Goal: Complete application form: Complete application form

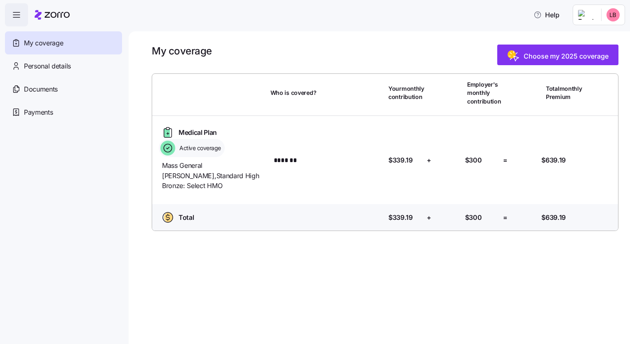
click at [40, 45] on span "My coverage" at bounding box center [43, 43] width 39 height 10
click at [42, 65] on span "Personal details" at bounding box center [47, 66] width 47 height 10
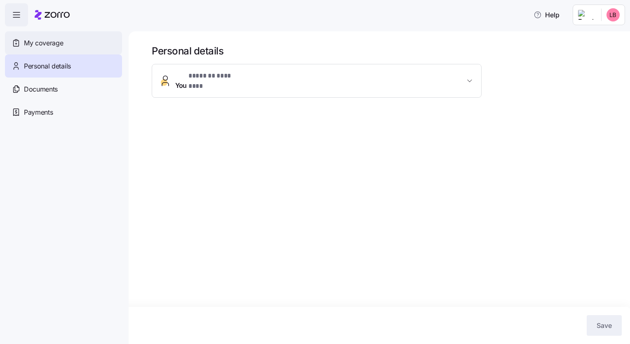
click at [40, 44] on span "My coverage" at bounding box center [43, 43] width 39 height 10
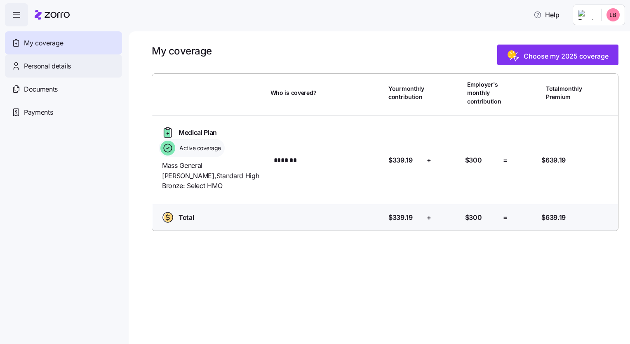
click at [49, 69] on span "Personal details" at bounding box center [47, 66] width 47 height 10
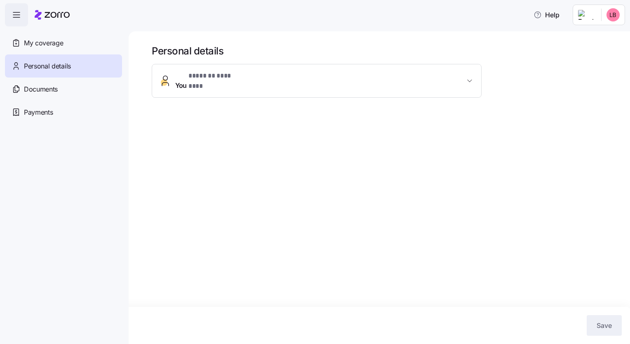
click at [43, 90] on span "Documents" at bounding box center [41, 89] width 34 height 10
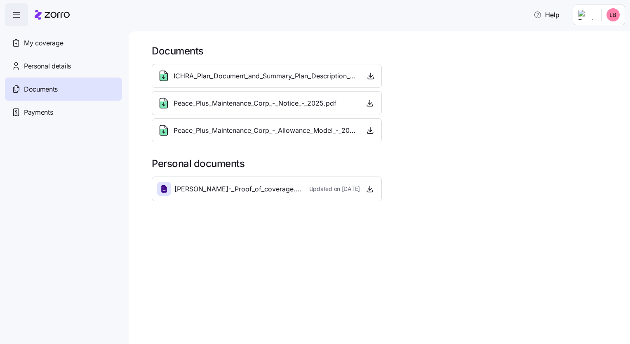
click at [44, 108] on span "Payments" at bounding box center [38, 112] width 29 height 10
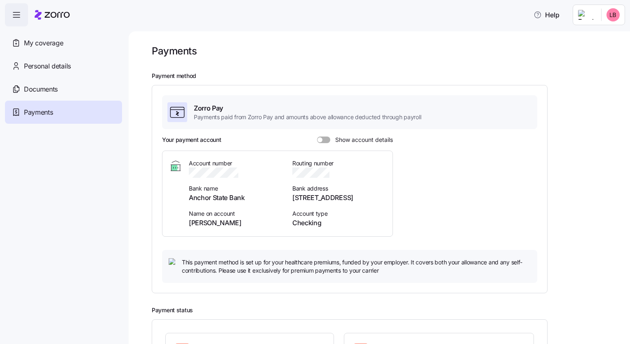
click at [17, 17] on icon "button" at bounding box center [17, 15] width 10 height 10
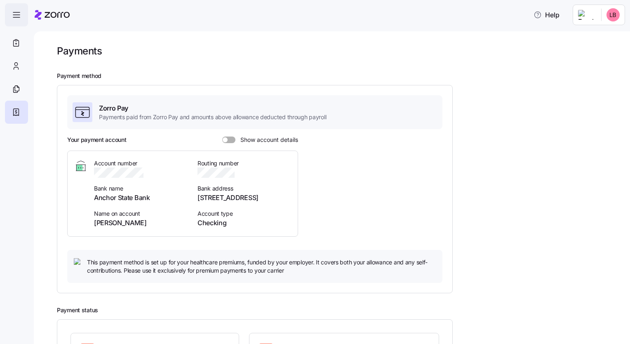
click at [17, 17] on icon "button" at bounding box center [17, 15] width 10 height 10
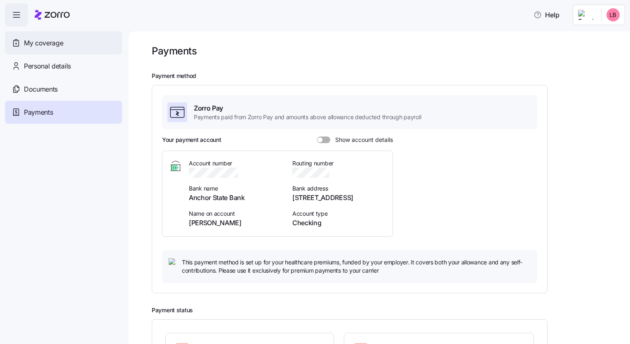
click at [47, 42] on span "My coverage" at bounding box center [43, 43] width 39 height 10
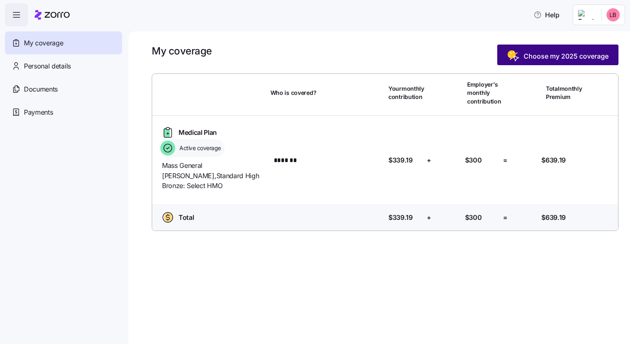
click at [552, 58] on span "Choose my 2025 coverage" at bounding box center [565, 56] width 85 height 10
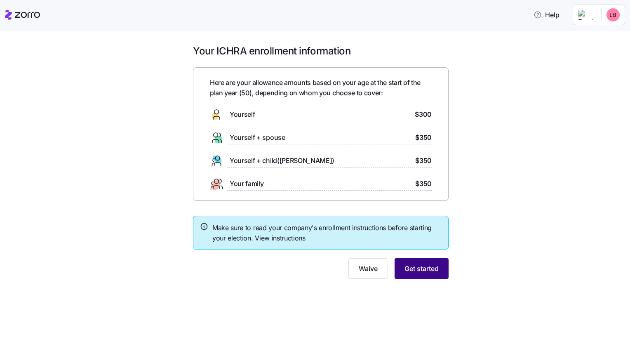
click at [428, 264] on span "Get started" at bounding box center [421, 268] width 34 height 10
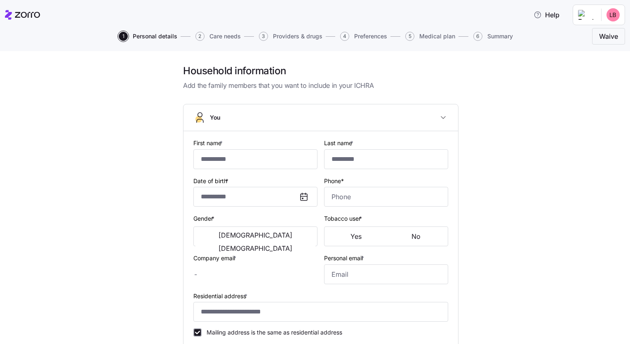
type input "*******"
type input "********"
type input "[EMAIL_ADDRESS][DOMAIN_NAME]"
type input "**********"
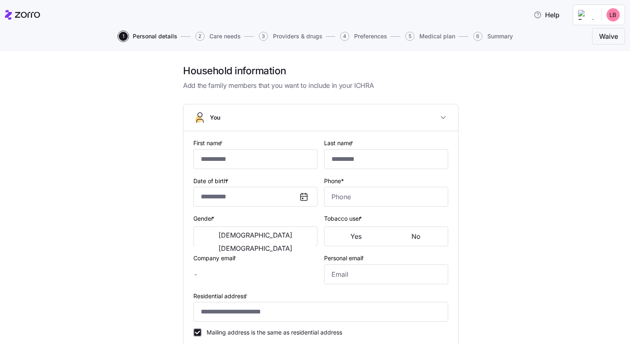
checkbox input "true"
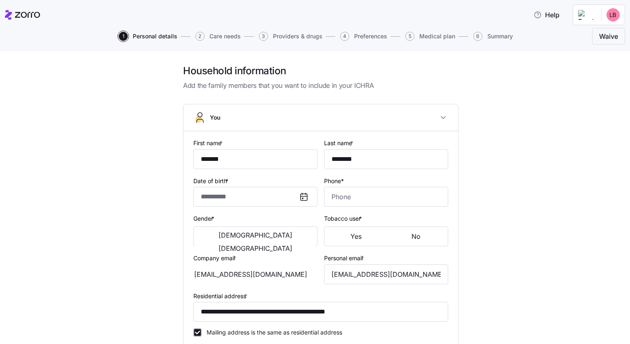
type input "**********"
type input "[PHONE_NUMBER]"
type input "Resident alien"
type input "Single"
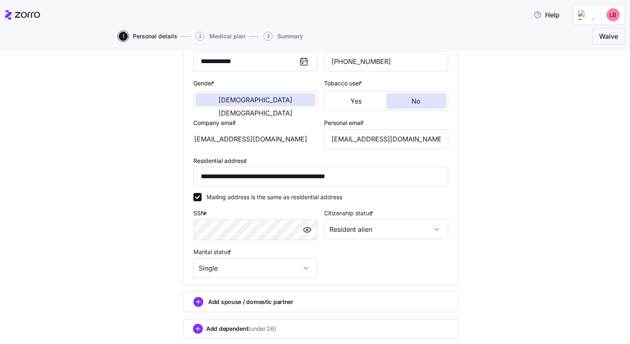
scroll to position [150, 0]
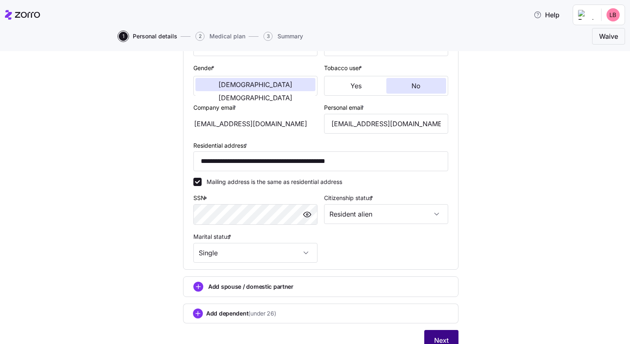
click at [443, 337] on span "Next" at bounding box center [441, 340] width 14 height 10
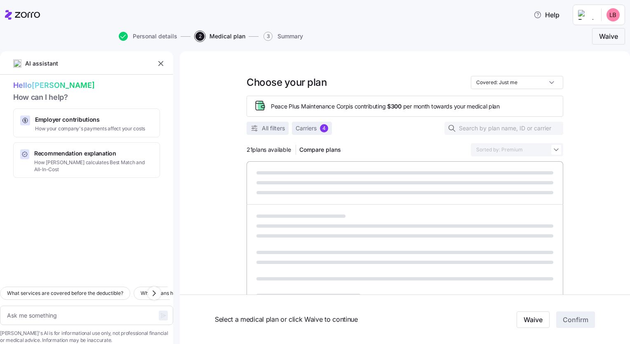
type textarea "x"
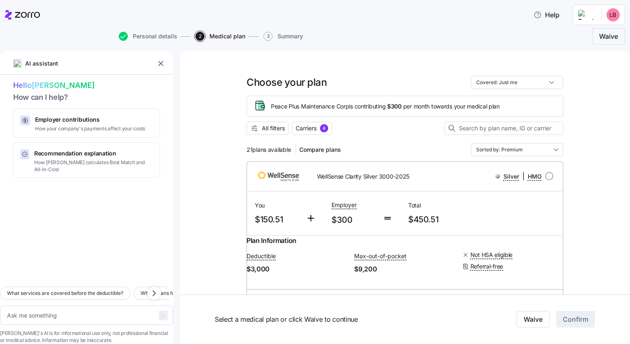
click at [160, 63] on icon "button" at bounding box center [161, 63] width 8 height 8
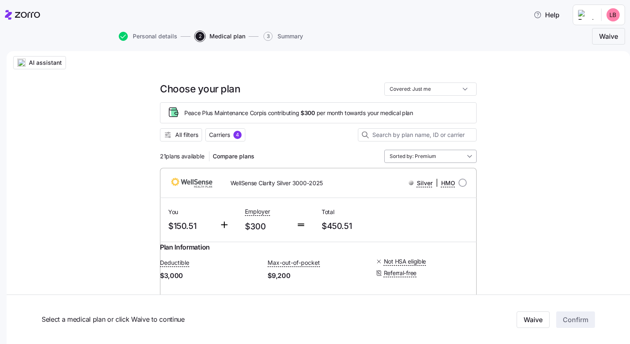
click at [468, 156] on input "Sorted by: Premium" at bounding box center [430, 156] width 92 height 13
click at [468, 156] on div "Sorted by: Premium" at bounding box center [430, 156] width 92 height 13
click at [450, 135] on input at bounding box center [417, 134] width 119 height 13
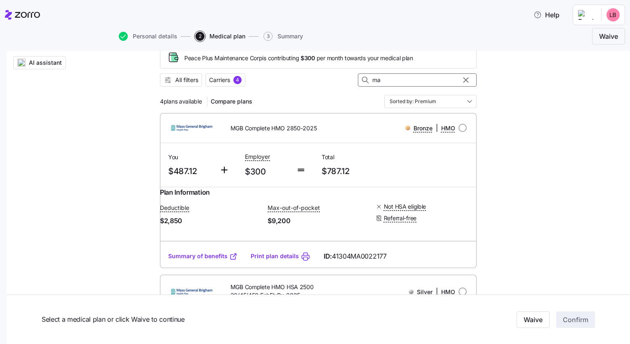
scroll to position [61, 0]
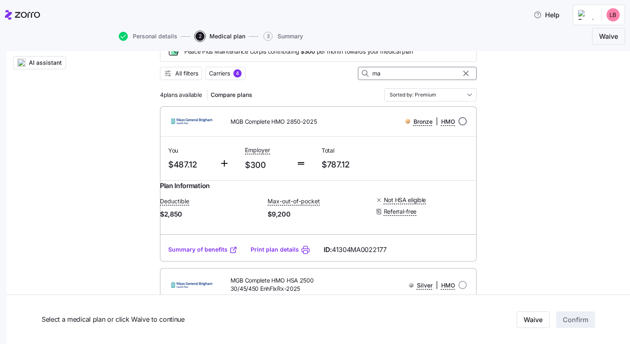
type input "ma"
click at [459, 121] on input "radio" at bounding box center [462, 121] width 8 height 8
radio input "true"
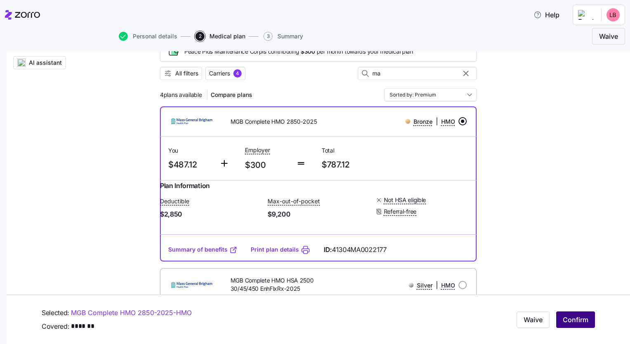
click at [570, 316] on span "Confirm" at bounding box center [575, 319] width 26 height 10
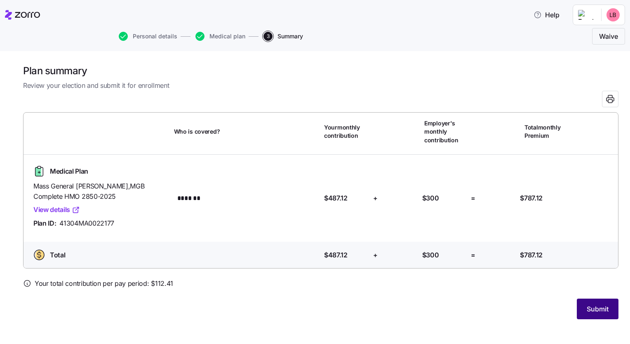
click at [592, 309] on span "Submit" at bounding box center [597, 309] width 22 height 10
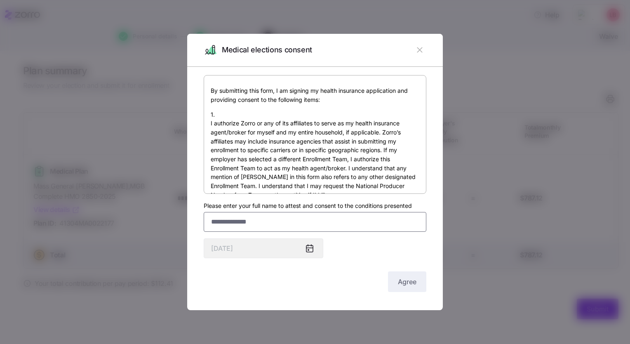
click at [336, 226] on input "Please enter your full name to attest and consent to the conditions presented" at bounding box center [315, 222] width 223 height 20
type input "**********"
click at [408, 280] on span "Agree" at bounding box center [407, 281] width 19 height 10
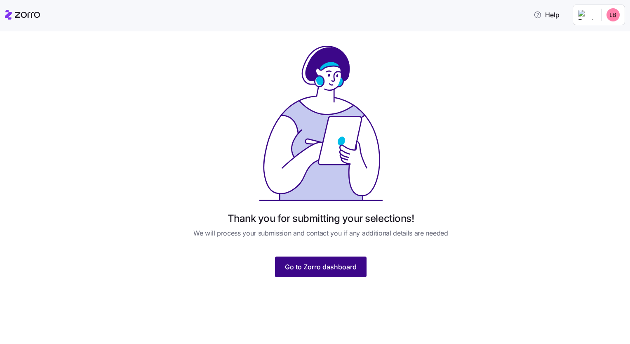
click at [327, 271] on span "Go to Zorro dashboard" at bounding box center [321, 267] width 72 height 10
